Goal: Find specific page/section: Find specific page/section

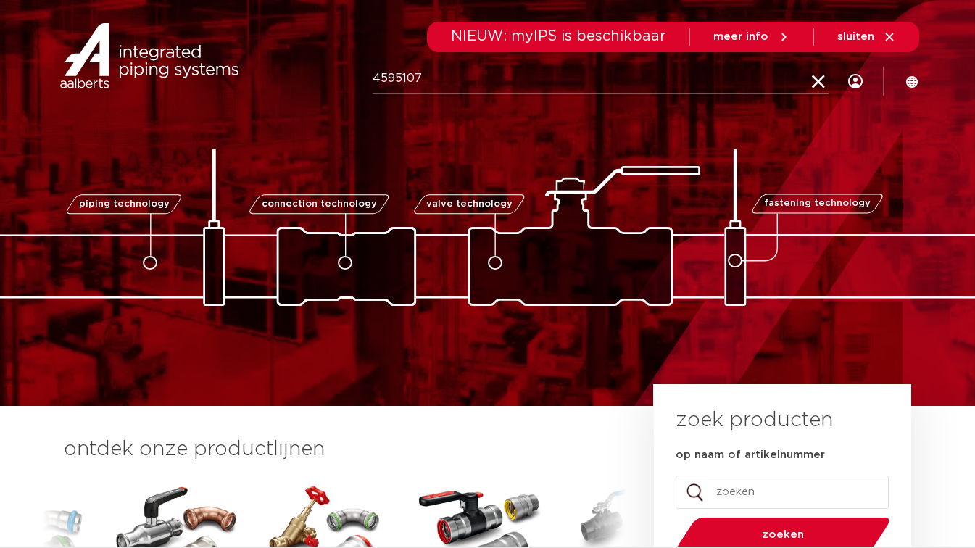
type input "4595107"
click button "Zoeken" at bounding box center [0, 0] width 0 height 0
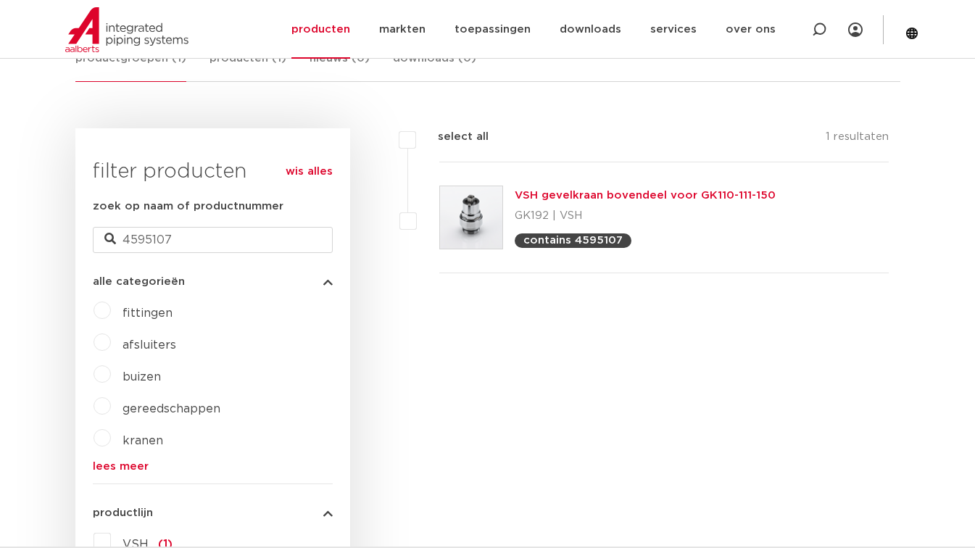
click at [600, 197] on link "VSH gevelkraan bovendeel voor GK110-111-150" at bounding box center [645, 195] width 261 height 11
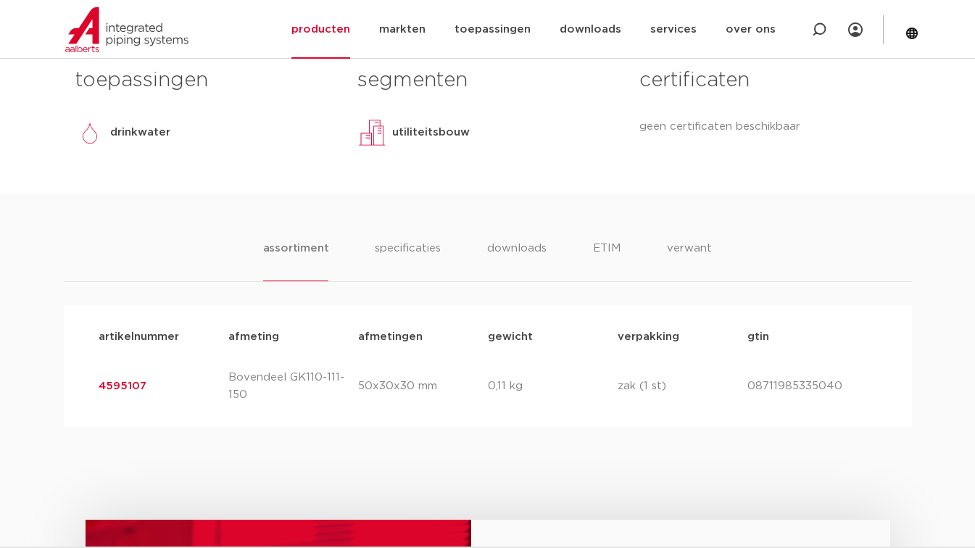
scroll to position [780, 0]
